Goal: Transaction & Acquisition: Purchase product/service

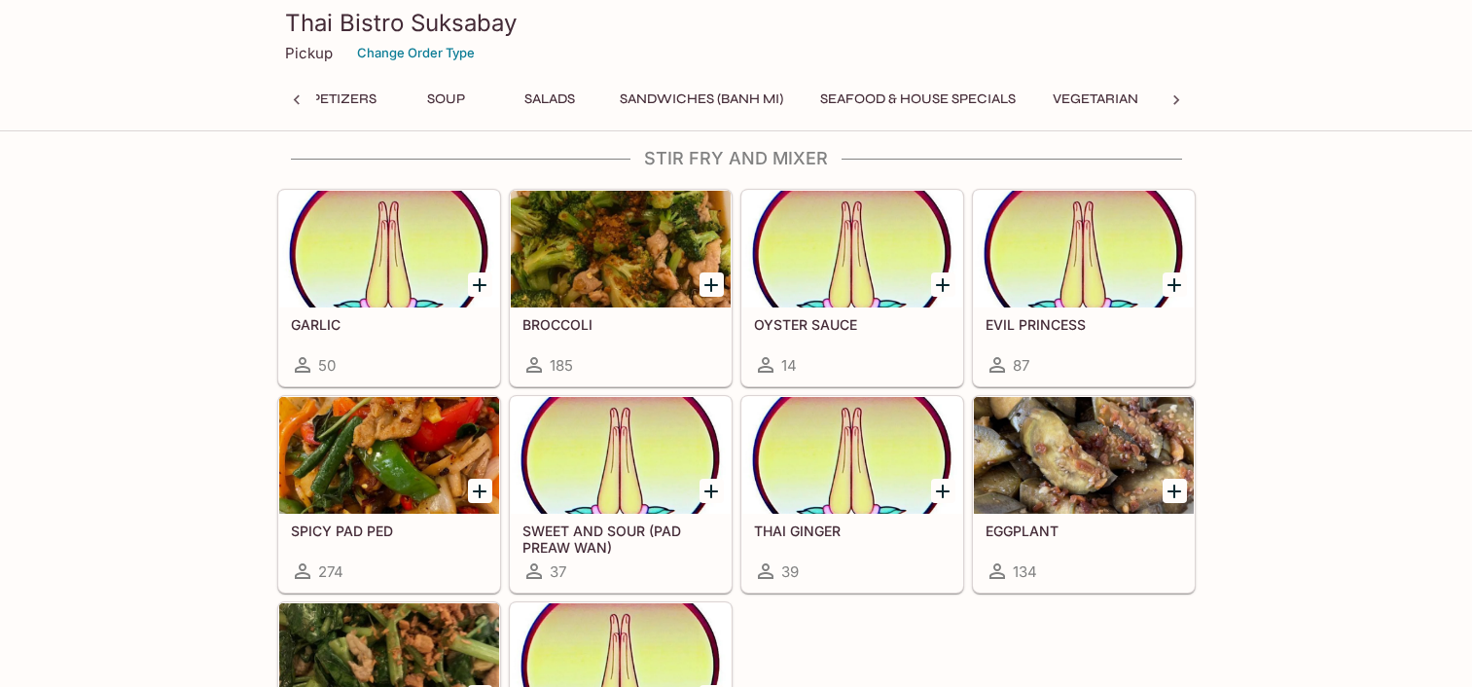
scroll to position [3807, 0]
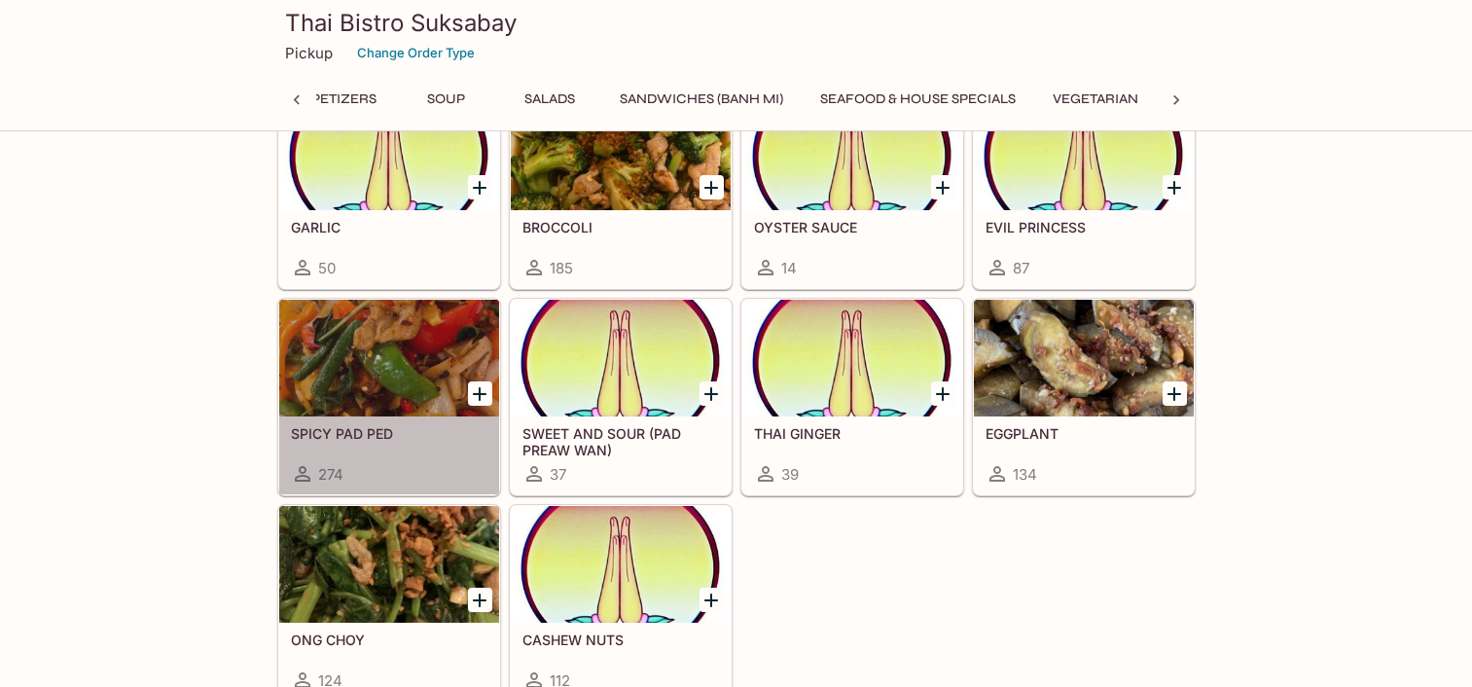
click at [337, 410] on div at bounding box center [389, 358] width 220 height 117
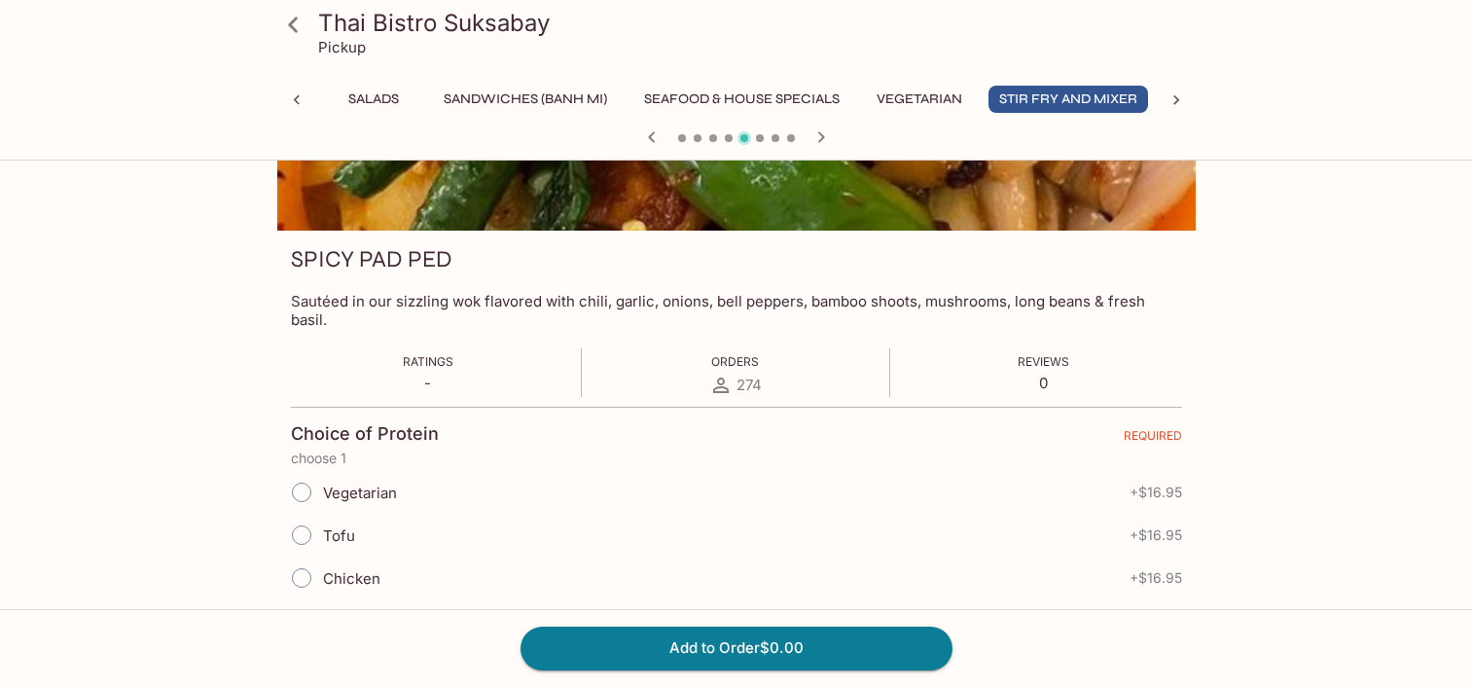
scroll to position [294, 0]
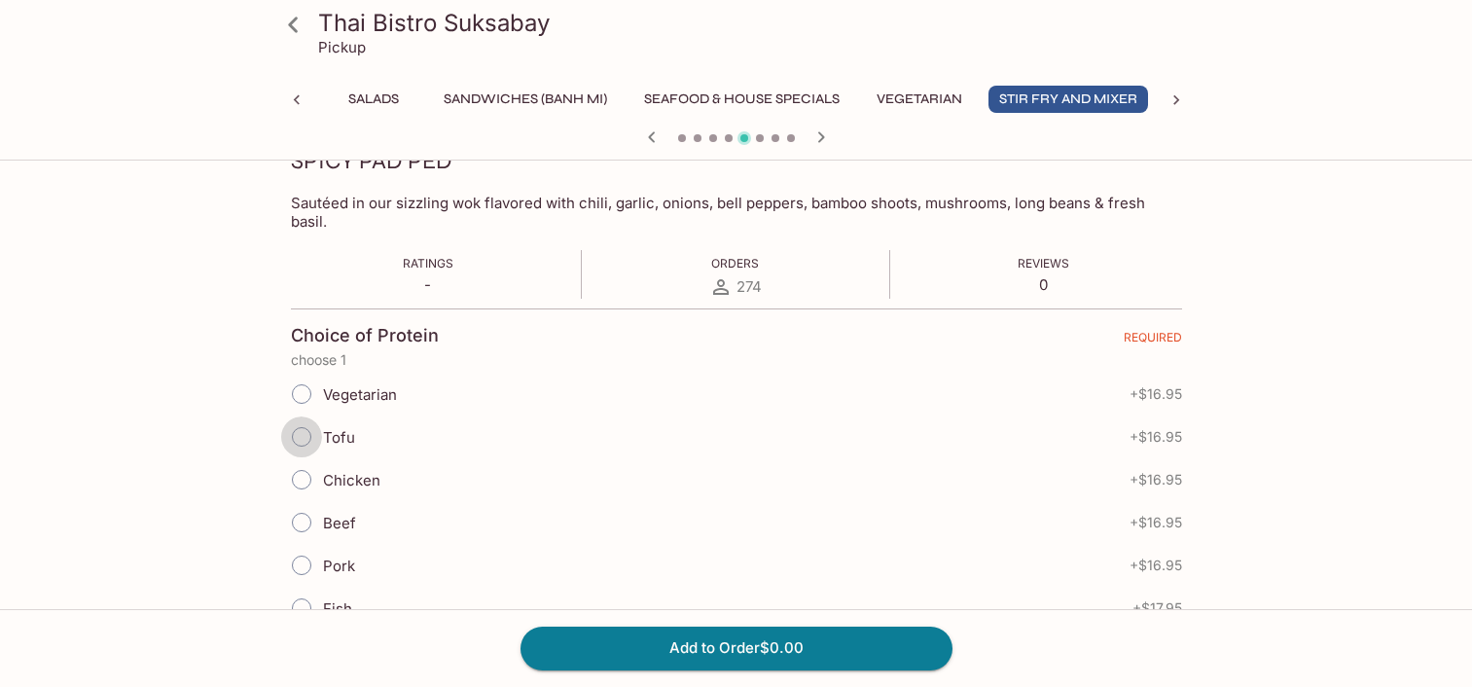
click at [304, 416] on input "Tofu" at bounding box center [301, 436] width 41 height 41
radio input "true"
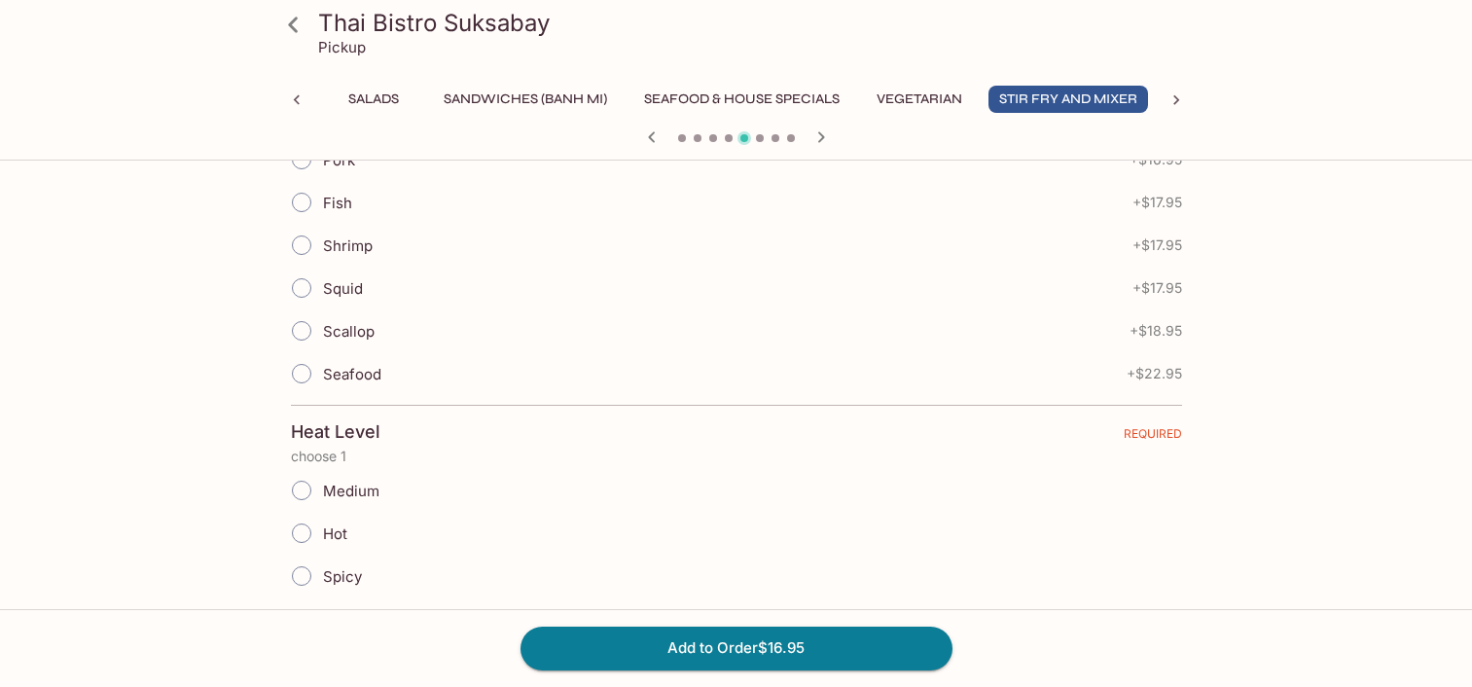
scroll to position [784, 0]
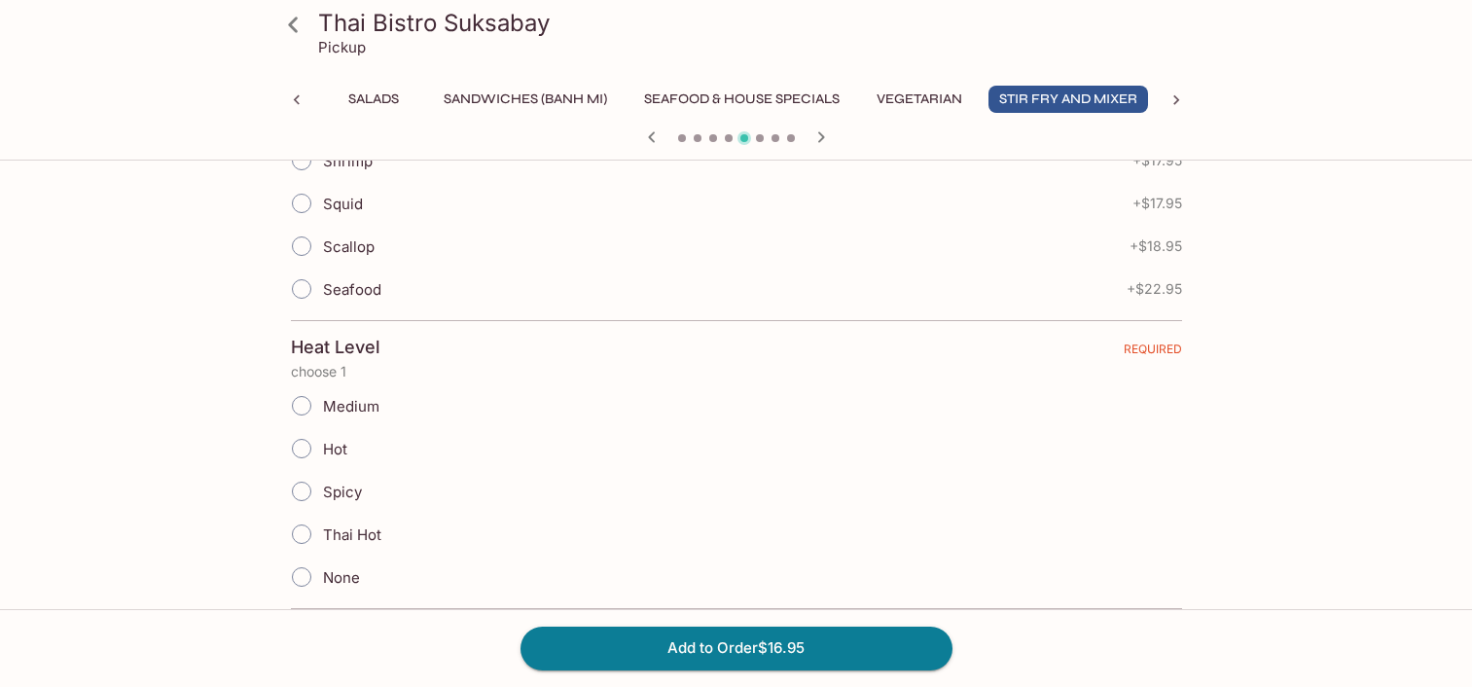
click at [301, 514] on input "Thai Hot" at bounding box center [301, 534] width 41 height 41
radio input "true"
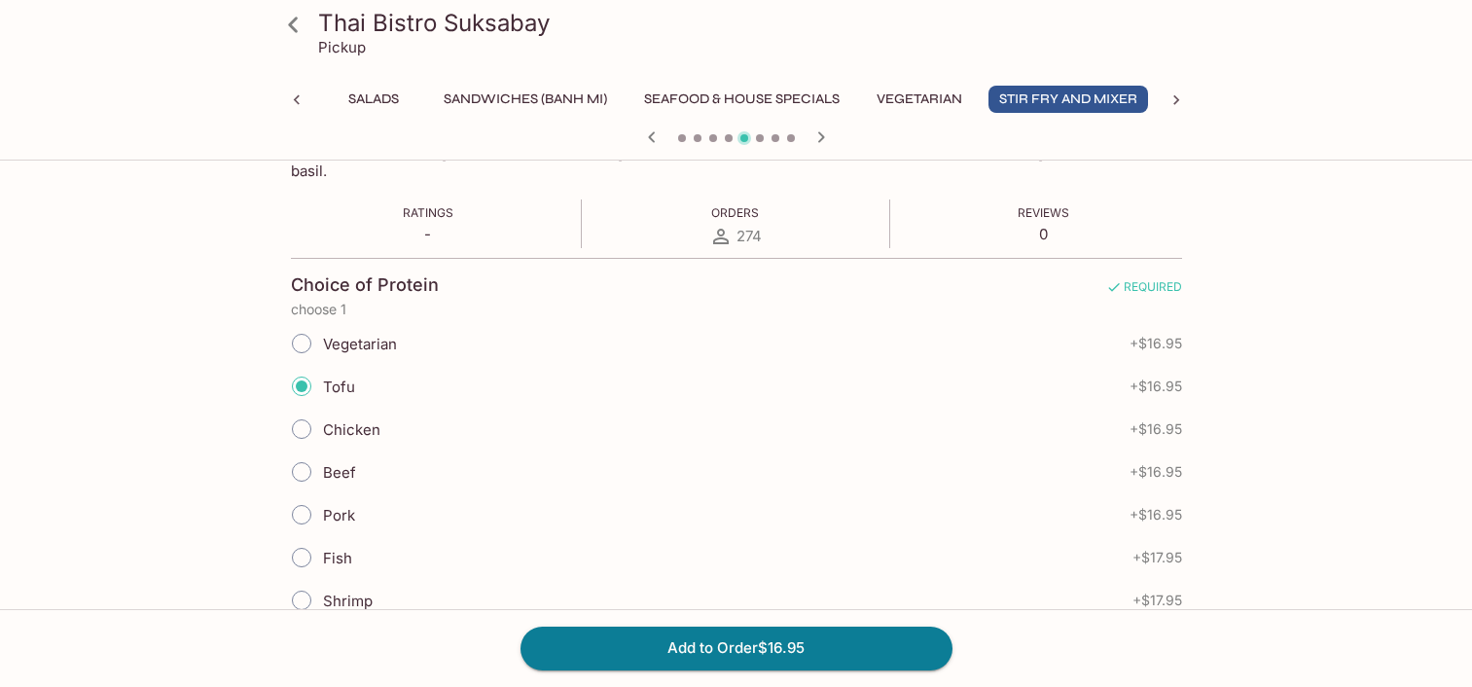
scroll to position [0, 0]
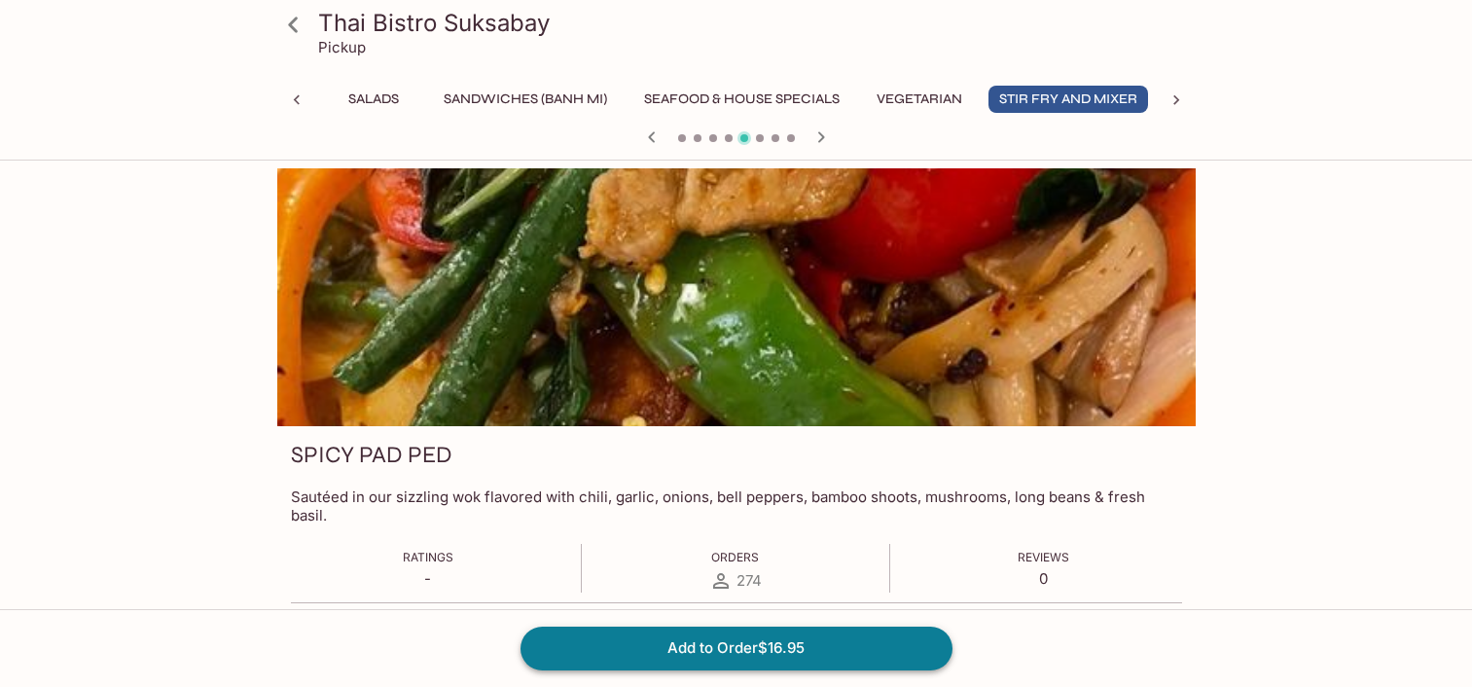
click at [701, 637] on button "Add to Order $16.95" at bounding box center [737, 648] width 432 height 43
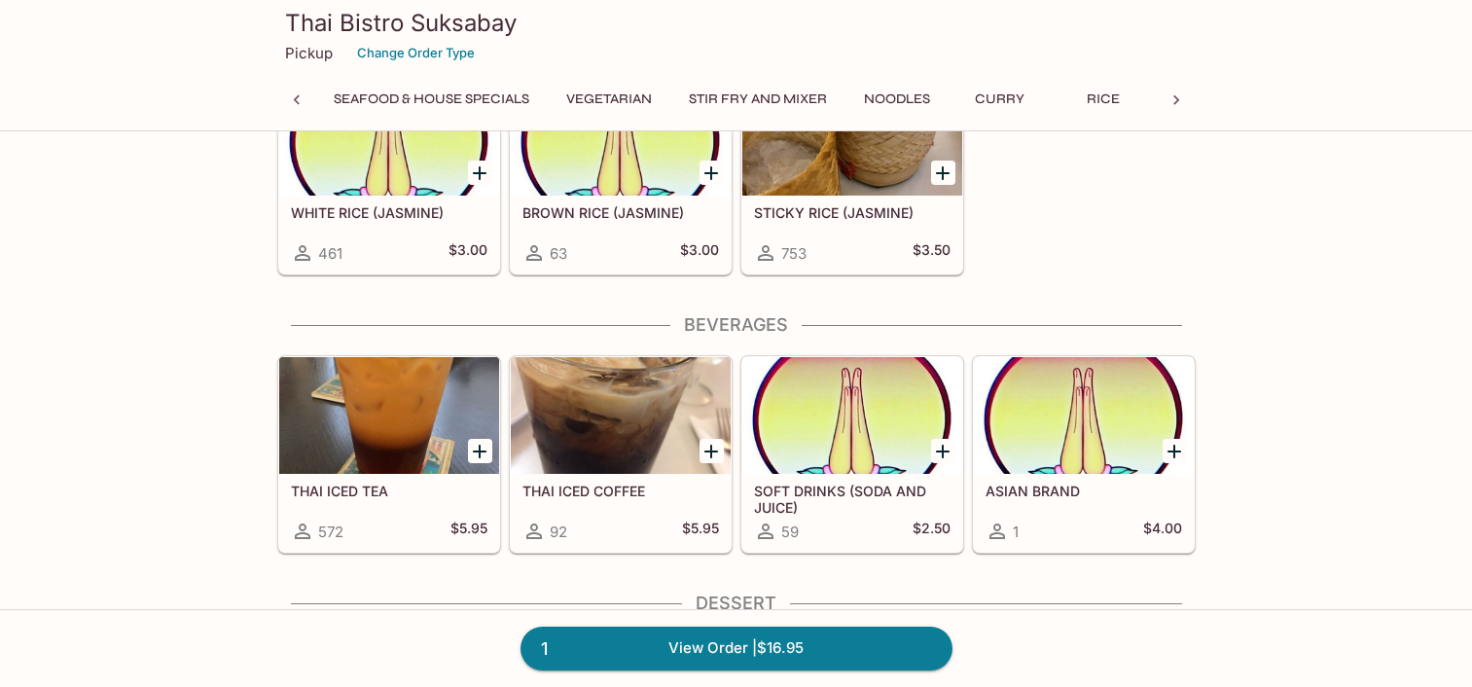
scroll to position [0, 790]
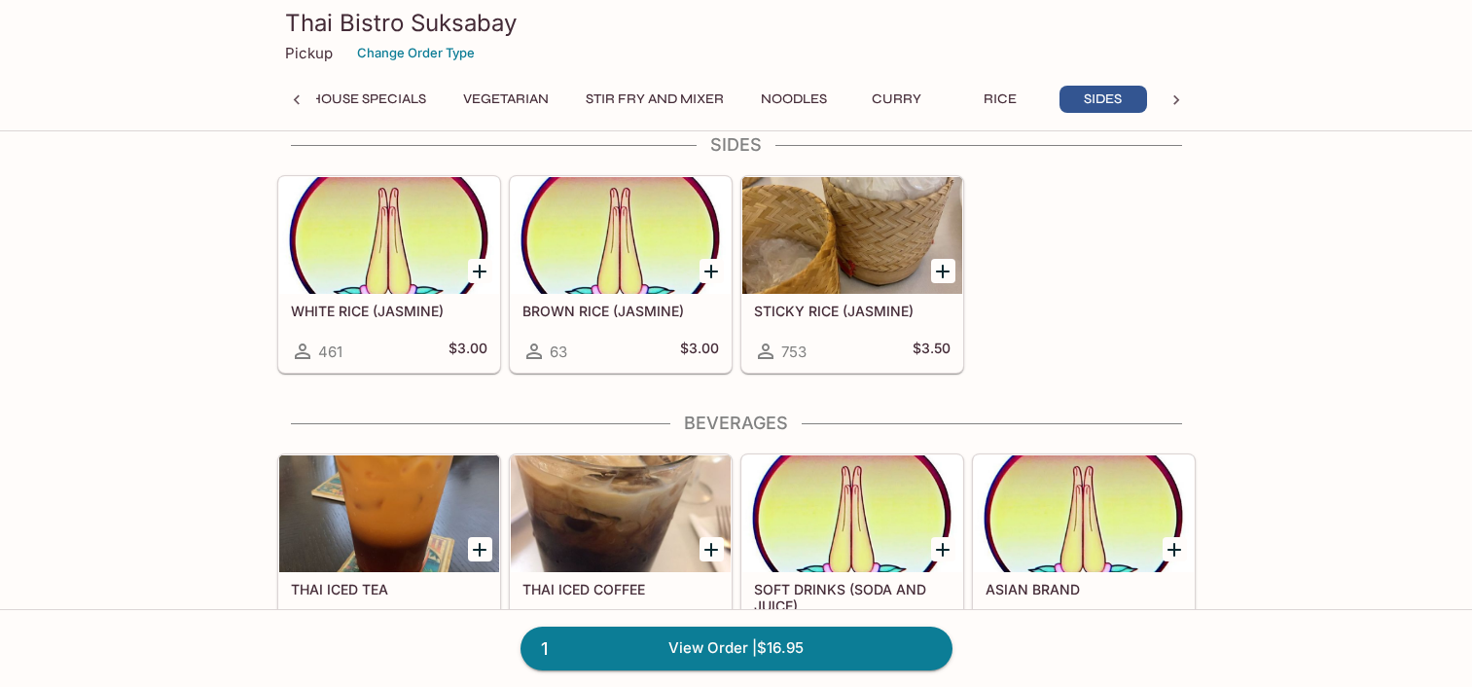
click at [800, 306] on h5 "STICKY RICE (JASMINE)" at bounding box center [852, 311] width 197 height 17
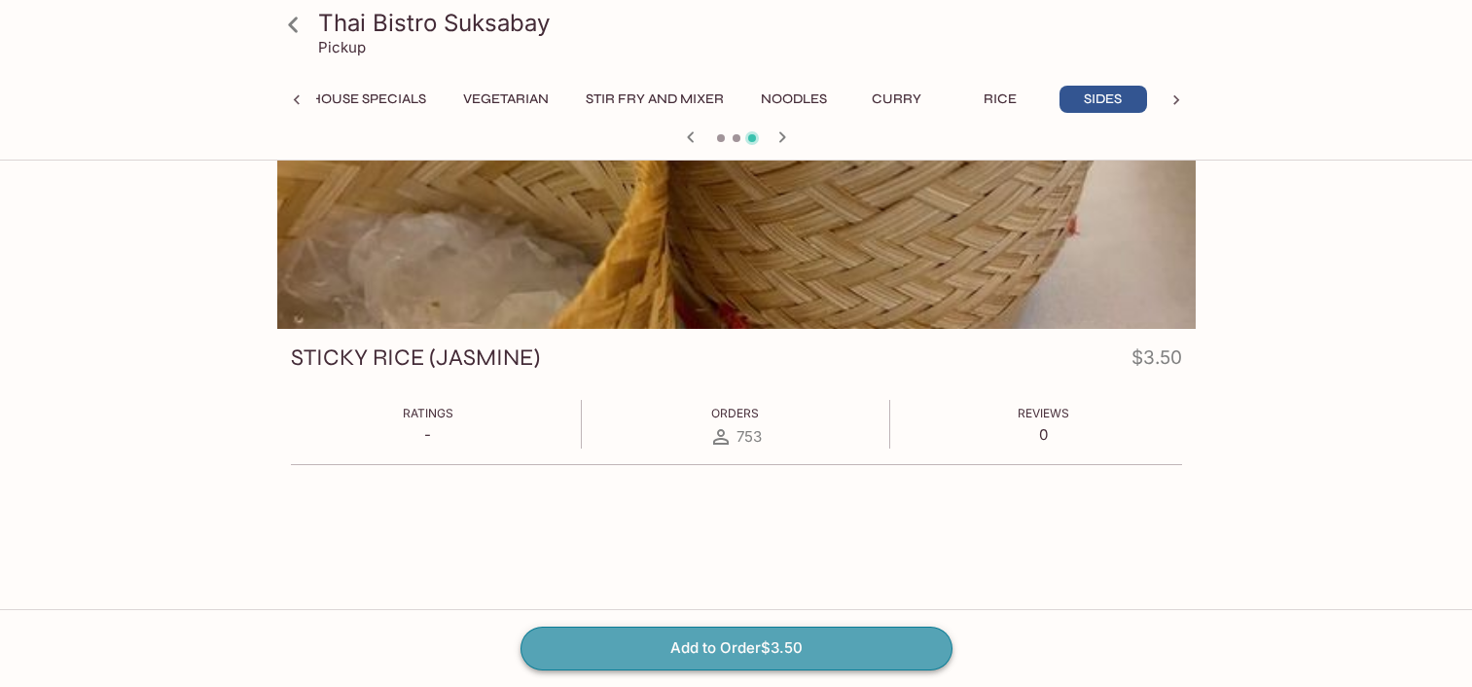
click at [807, 650] on button "Add to Order $3.50" at bounding box center [737, 648] width 432 height 43
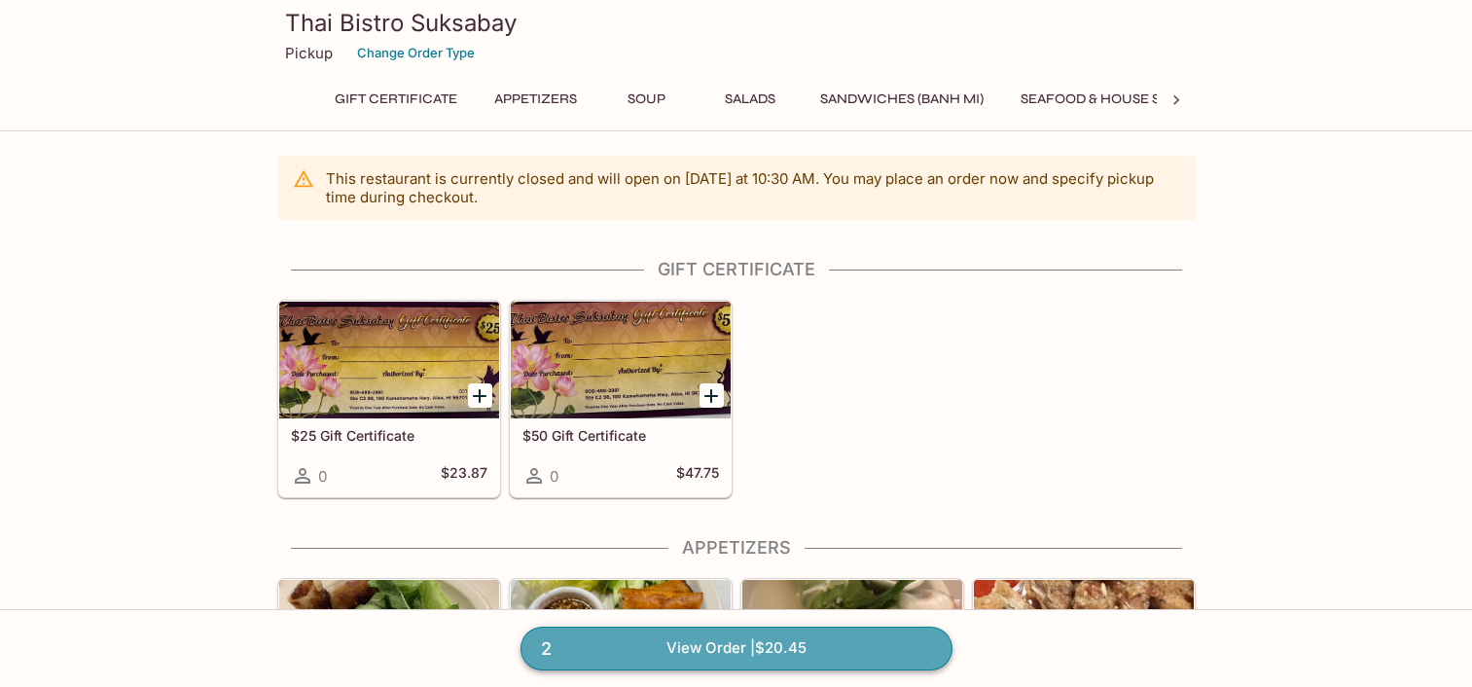
click at [743, 650] on link "2 View Order | $20.45" at bounding box center [737, 648] width 432 height 43
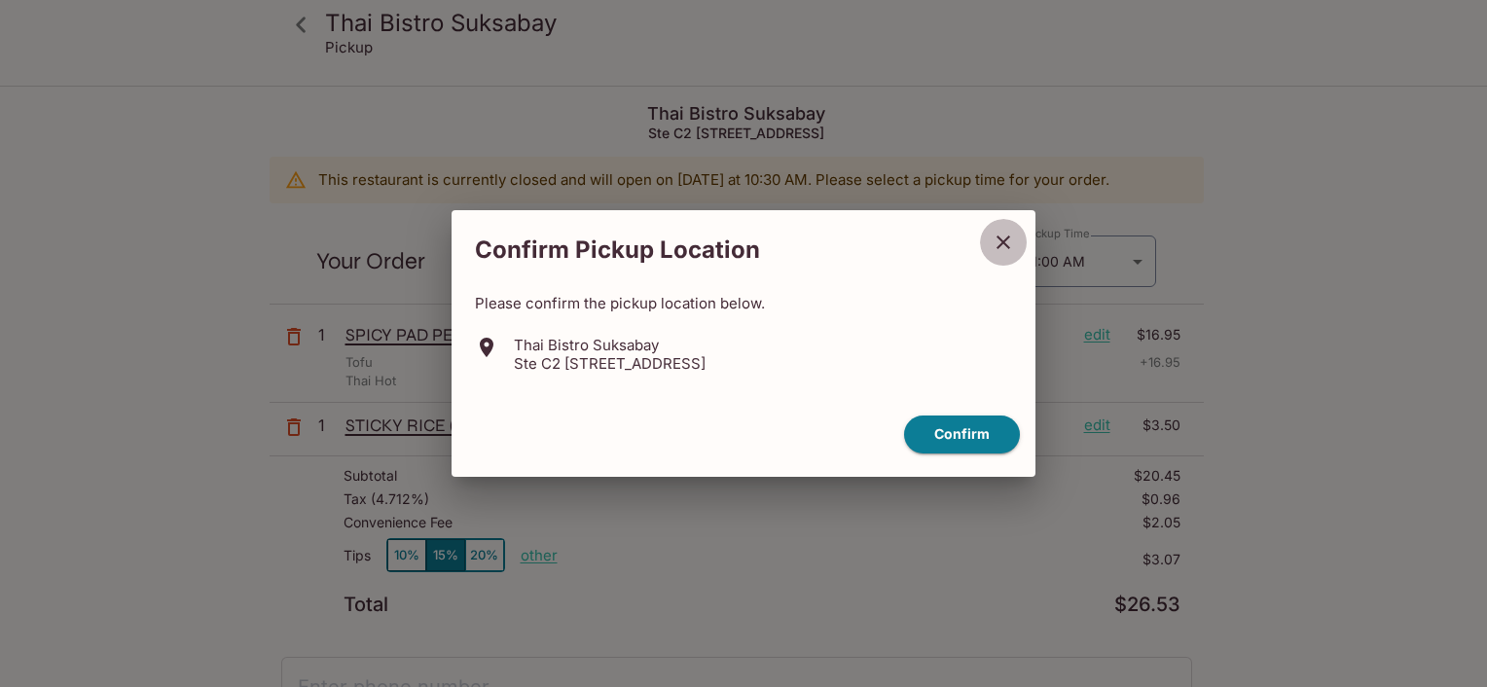
click at [1010, 240] on icon "close" at bounding box center [1003, 242] width 23 height 23
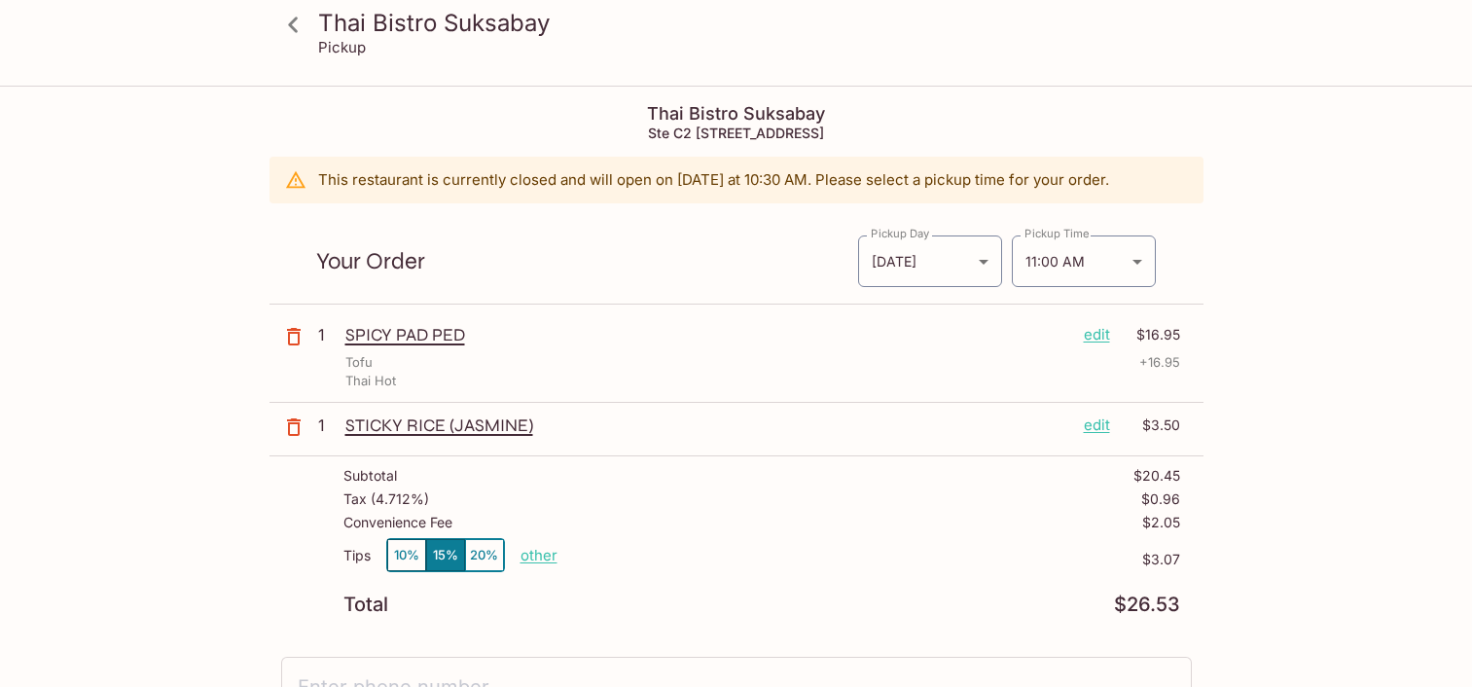
scroll to position [295, 0]
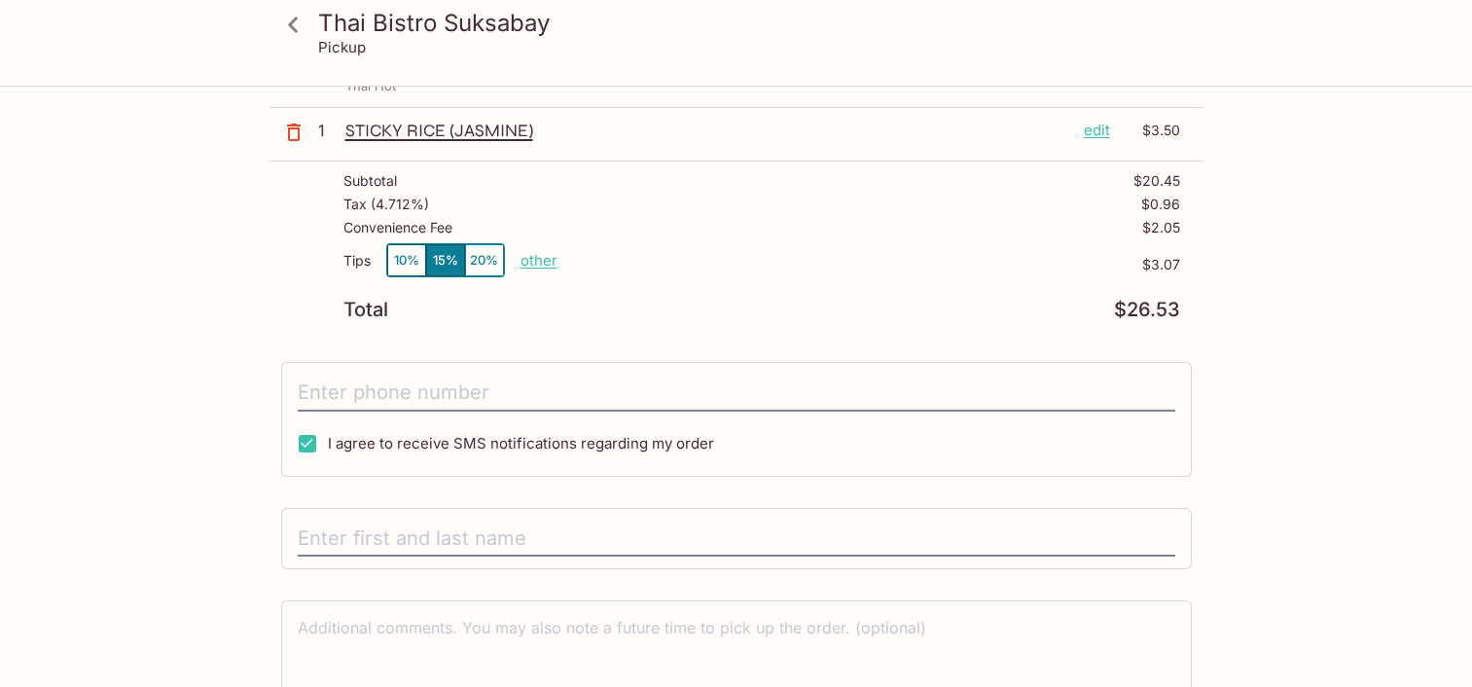
click at [50, 339] on div "Thai Bistro Suksabay Pickup Thai Bistro Suksabay Ste C2 [STREET_ADDRESS] This r…" at bounding box center [736, 136] width 1472 height 687
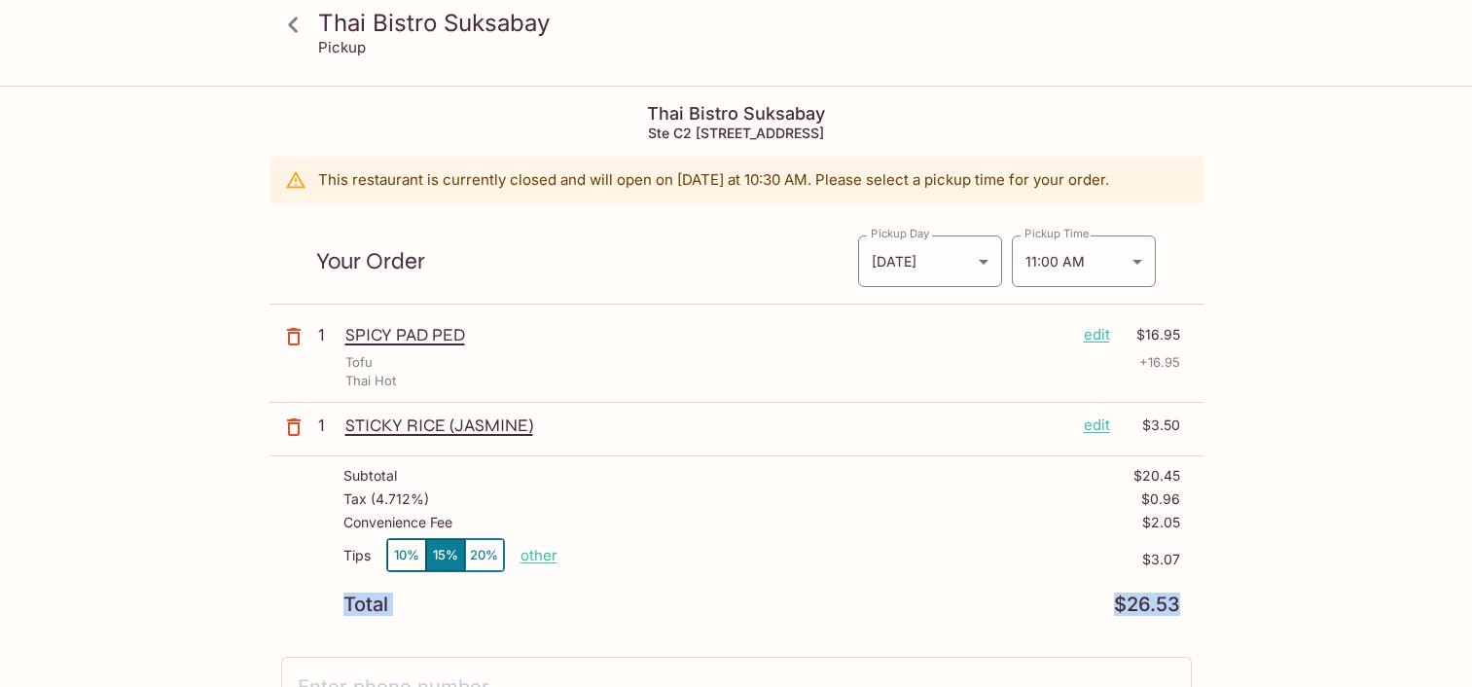
scroll to position [98, 0]
